Goal: Task Accomplishment & Management: Complete application form

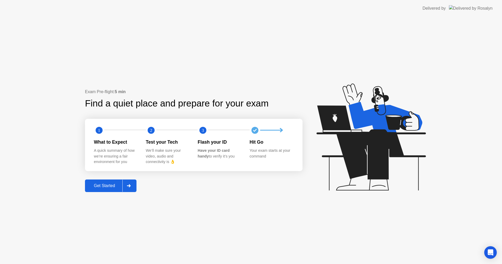
click at [112, 188] on div "Get Started" at bounding box center [105, 185] width 36 height 5
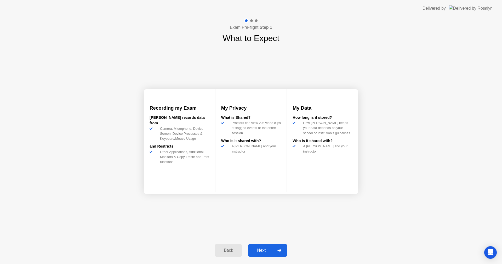
click at [262, 253] on div "Next" at bounding box center [261, 250] width 23 height 5
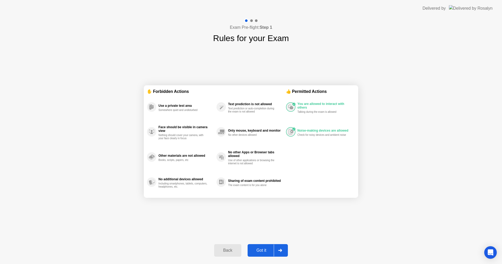
click at [262, 251] on div "Got it" at bounding box center [261, 250] width 25 height 5
select select "**********"
select select "*******"
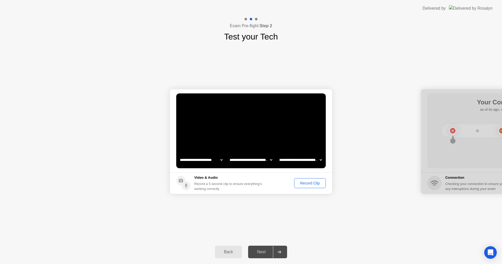
click at [304, 183] on div "Record Clip" at bounding box center [310, 183] width 28 height 4
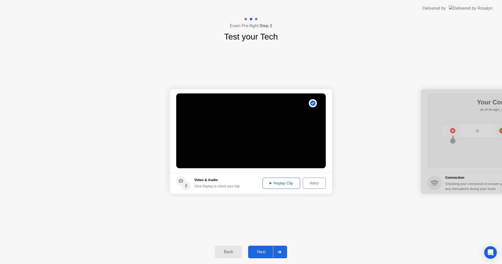
click at [264, 251] on div "Next" at bounding box center [261, 252] width 23 height 5
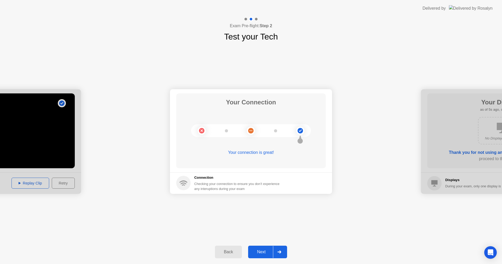
click at [260, 255] on button "Next" at bounding box center [267, 252] width 39 height 13
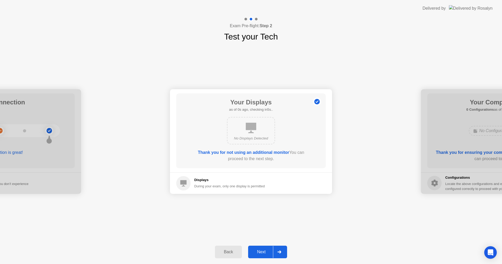
click at [258, 253] on div "Next" at bounding box center [261, 252] width 23 height 5
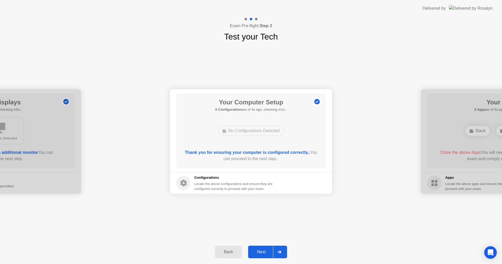
click at [262, 253] on div "Next" at bounding box center [261, 252] width 23 height 5
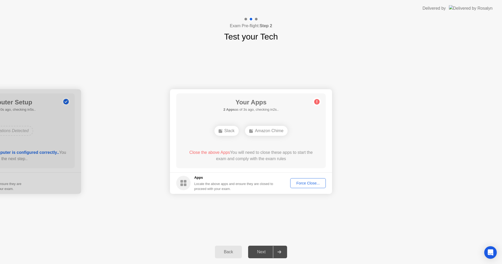
click at [304, 184] on div "Force Close..." at bounding box center [308, 183] width 32 height 4
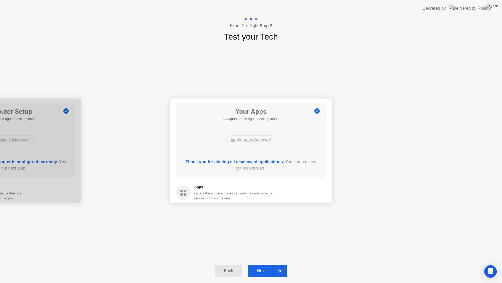
click at [266, 264] on div "Next" at bounding box center [261, 270] width 23 height 5
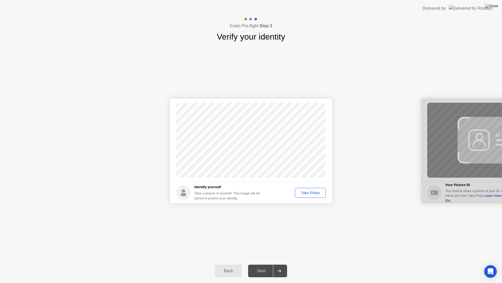
click at [308, 193] on div "Take Photo" at bounding box center [310, 192] width 27 height 4
click at [266, 264] on div "Next" at bounding box center [261, 270] width 23 height 5
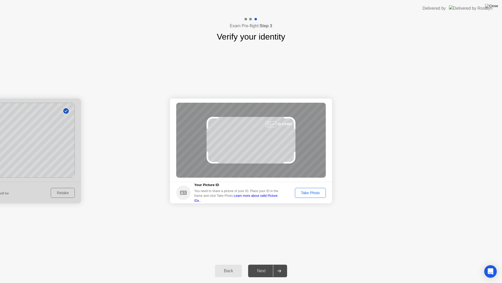
click at [313, 195] on div "Take Photo" at bounding box center [310, 192] width 27 height 4
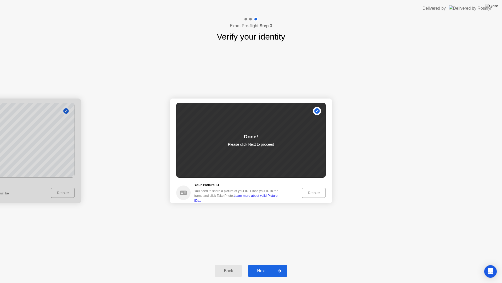
click at [259, 264] on div "Next" at bounding box center [261, 270] width 23 height 5
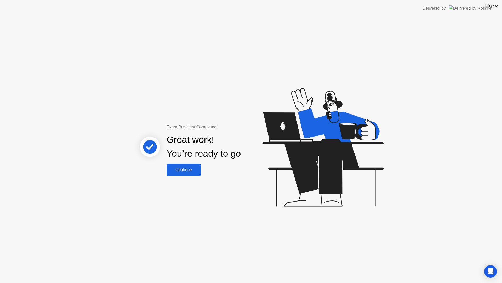
click at [177, 173] on button "Continue" at bounding box center [184, 169] width 34 height 13
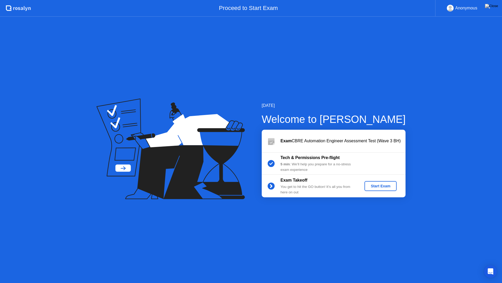
click at [384, 188] on div "Start Exam" at bounding box center [381, 186] width 28 height 4
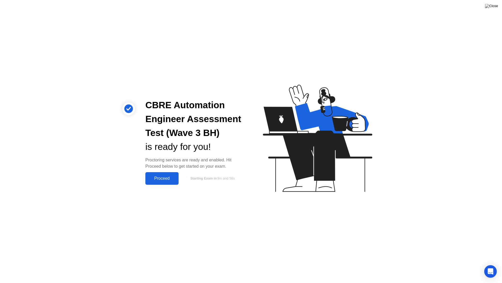
click at [171, 179] on div "Proceed" at bounding box center [162, 178] width 30 height 5
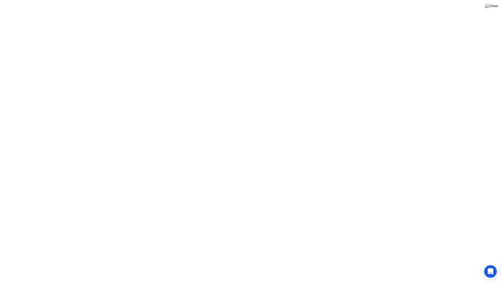
click button "Exam Rules"
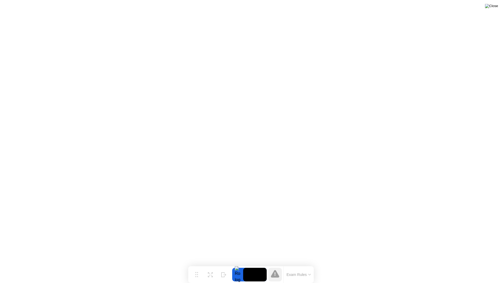
click at [496, 8] on img at bounding box center [491, 6] width 13 height 4
